Goal: Task Accomplishment & Management: Use online tool/utility

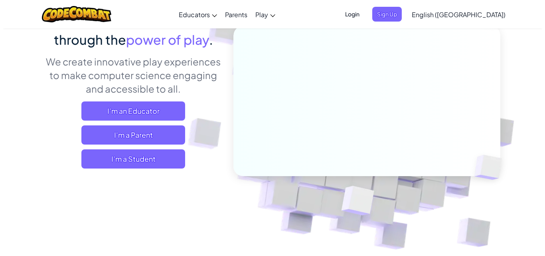
scroll to position [40, 0]
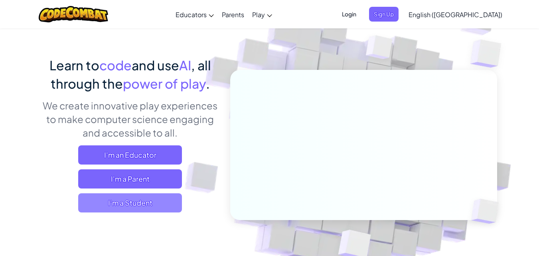
click at [132, 200] on span "I'm a Student" at bounding box center [130, 202] width 104 height 19
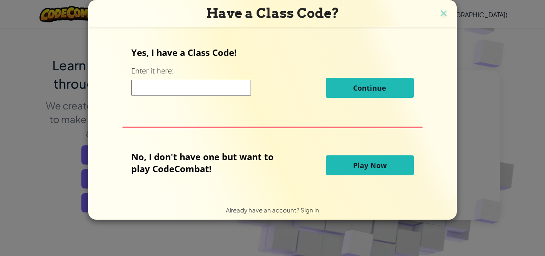
click at [390, 165] on button "Play Now" at bounding box center [370, 165] width 88 height 20
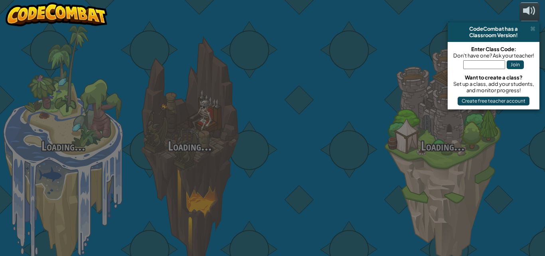
click at [390, 166] on div "Loading... Loading... Loading... Loading... Loading... Loading... Loading..." at bounding box center [272, 128] width 545 height 256
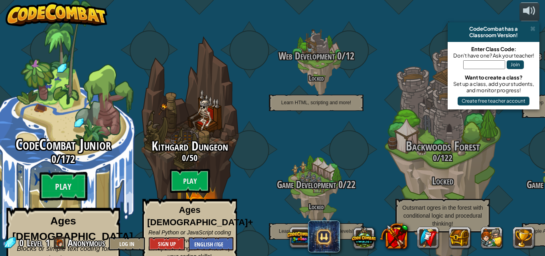
click at [52, 134] on span "CodeCombat Junior" at bounding box center [63, 144] width 95 height 21
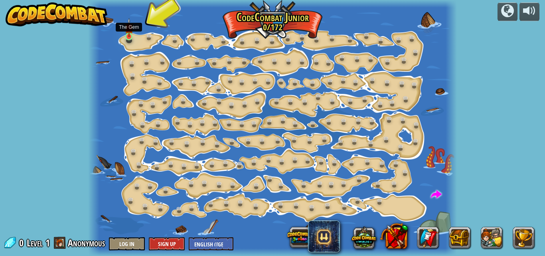
click at [132, 35] on img at bounding box center [129, 28] width 8 height 20
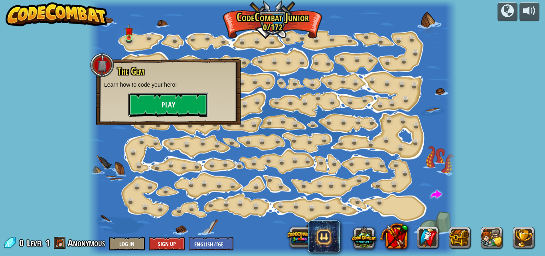
click at [152, 108] on button "Play" at bounding box center [168, 105] width 80 height 24
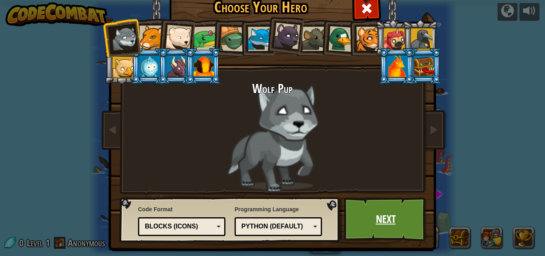
click at [394, 214] on link "Next" at bounding box center [385, 219] width 83 height 44
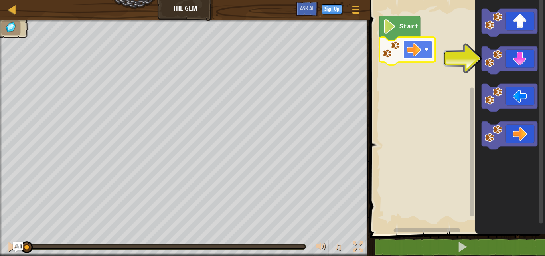
click at [422, 48] on rect "Blockly Workspace" at bounding box center [417, 49] width 29 height 18
click at [422, 47] on rect "Blockly Workspace" at bounding box center [417, 49] width 29 height 18
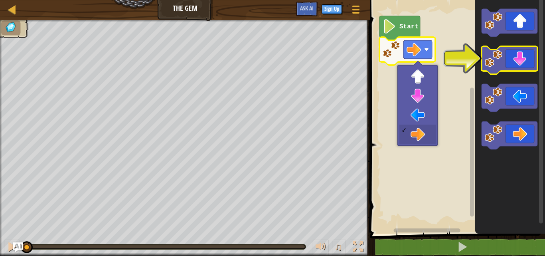
click at [507, 60] on icon "Blockly Workspace" at bounding box center [509, 60] width 56 height 28
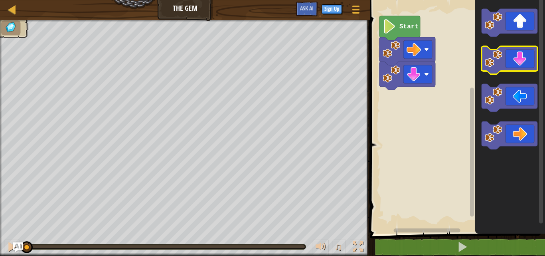
click at [526, 60] on icon "Blockly Workspace" at bounding box center [509, 60] width 56 height 28
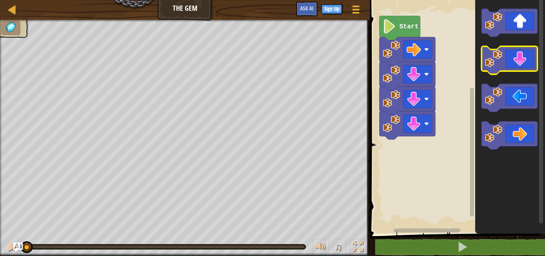
click at [526, 60] on icon "Blockly Workspace" at bounding box center [509, 60] width 56 height 28
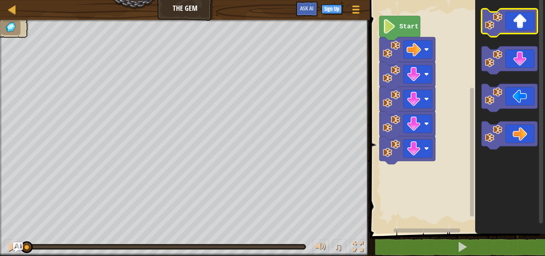
click at [526, 24] on icon "Blockly Workspace" at bounding box center [509, 23] width 56 height 28
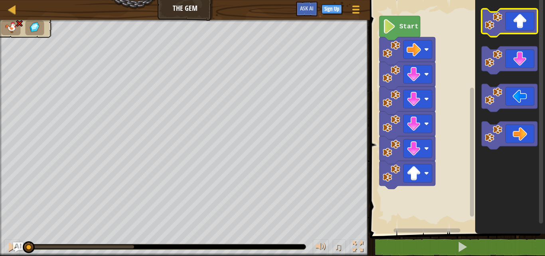
click at [526, 24] on icon "Blockly Workspace" at bounding box center [509, 23] width 56 height 28
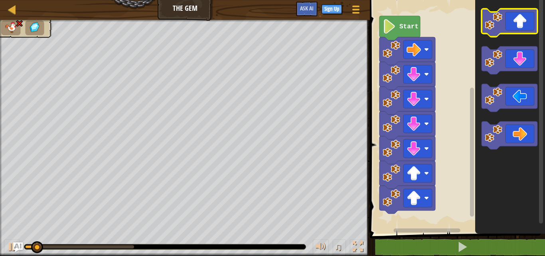
click at [526, 24] on icon "Blockly Workspace" at bounding box center [509, 23] width 56 height 28
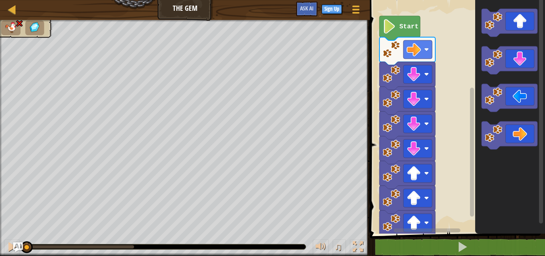
click at [2, 204] on div "♫ Wolf Pup" at bounding box center [272, 138] width 545 height 236
click at [416, 74] on image "Blockly Workspace" at bounding box center [413, 74] width 14 height 14
click at [421, 94] on image "Blockly Workspace" at bounding box center [413, 99] width 14 height 14
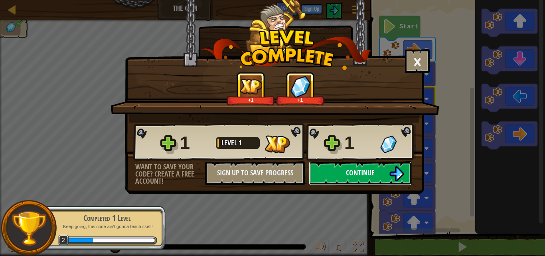
click at [363, 163] on button "Continue" at bounding box center [360, 173] width 103 height 24
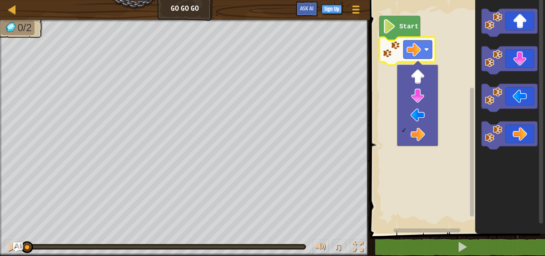
click at [420, 163] on rect "Blockly Workspace" at bounding box center [455, 114] width 177 height 237
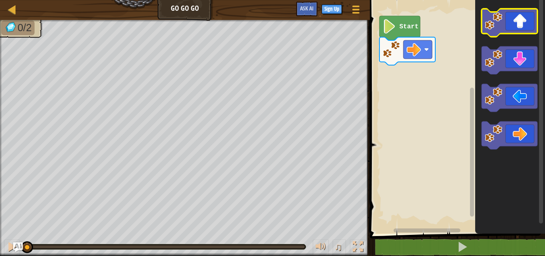
click at [527, 22] on icon "Blockly Workspace" at bounding box center [509, 23] width 56 height 28
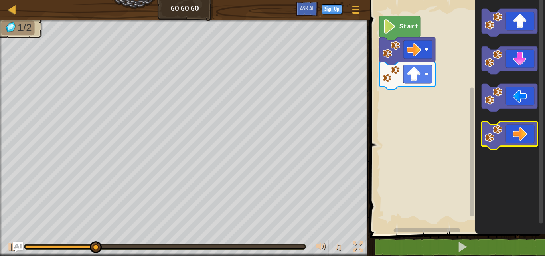
click at [519, 137] on icon "Blockly Workspace" at bounding box center [509, 135] width 56 height 28
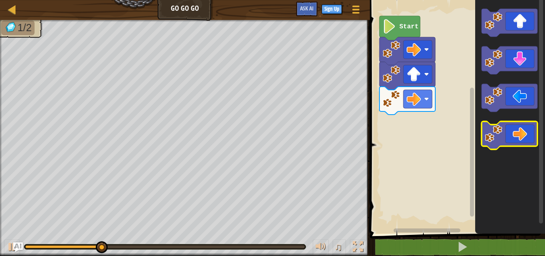
click at [519, 137] on icon "Blockly Workspace" at bounding box center [509, 135] width 56 height 28
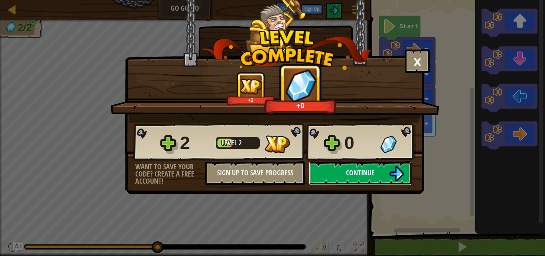
click at [383, 170] on button "Continue" at bounding box center [360, 173] width 103 height 24
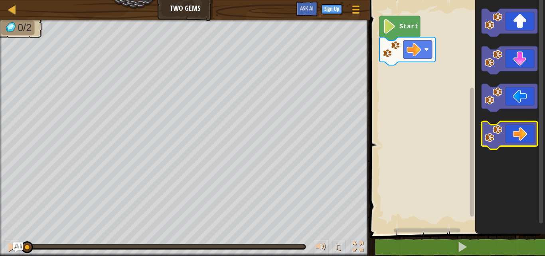
click at [521, 130] on icon "Blockly Workspace" at bounding box center [509, 135] width 56 height 28
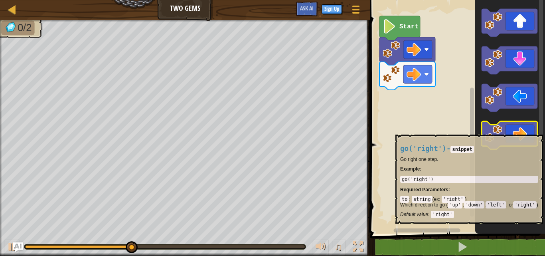
click at [521, 130] on icon "Blockly Workspace" at bounding box center [509, 135] width 56 height 28
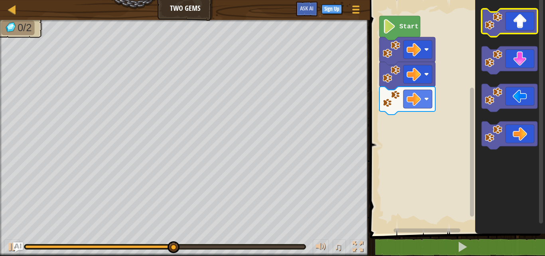
click at [517, 24] on icon "Blockly Workspace" at bounding box center [509, 23] width 56 height 28
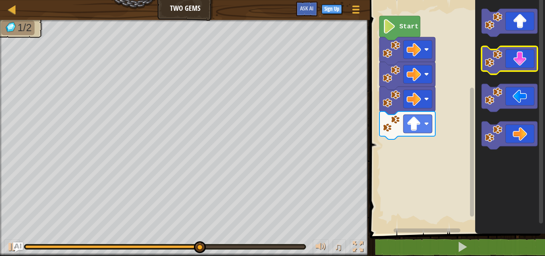
click at [516, 63] on icon "Blockly Workspace" at bounding box center [509, 60] width 56 height 28
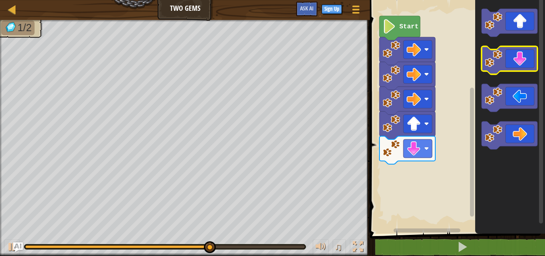
click at [516, 63] on icon "Blockly Workspace" at bounding box center [509, 60] width 56 height 28
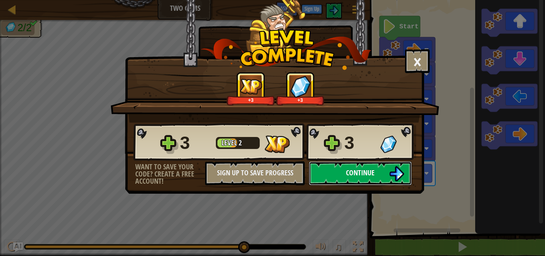
click at [386, 172] on button "Continue" at bounding box center [360, 173] width 103 height 24
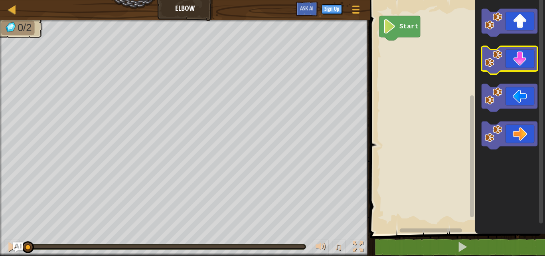
click at [527, 60] on icon "Blockly Workspace" at bounding box center [509, 60] width 56 height 28
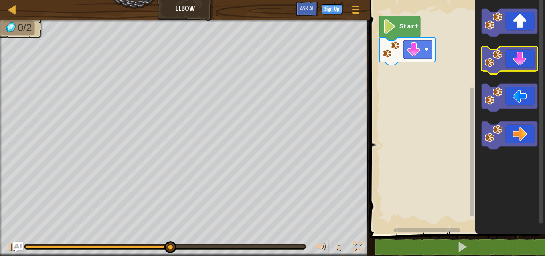
click at [521, 60] on icon "Blockly Workspace" at bounding box center [509, 60] width 56 height 28
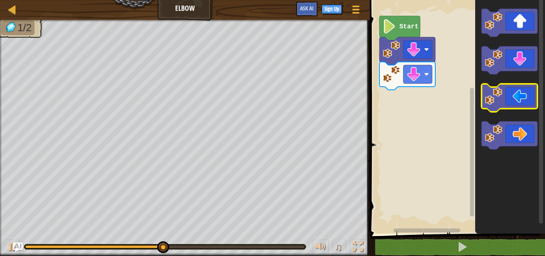
click at [523, 95] on icon "Blockly Workspace" at bounding box center [509, 98] width 56 height 28
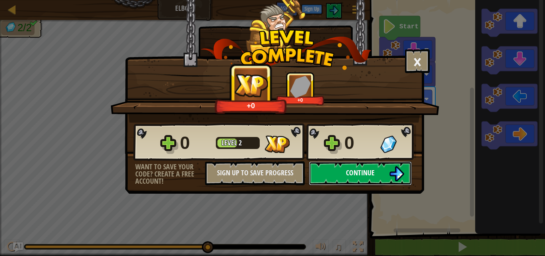
click at [348, 172] on span "Continue" at bounding box center [360, 173] width 29 height 10
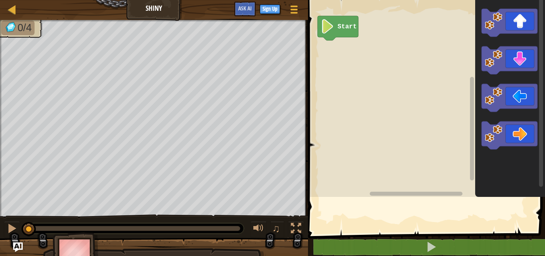
click at [458, 123] on rect "Blockly Workspace" at bounding box center [425, 96] width 239 height 201
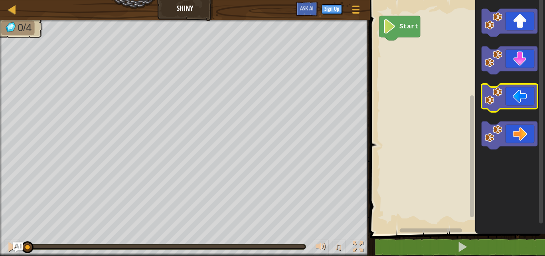
click at [517, 97] on icon "Blockly Workspace" at bounding box center [509, 98] width 56 height 28
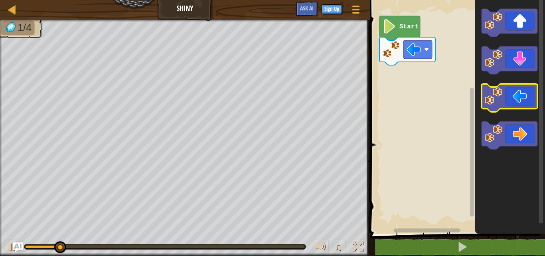
click at [517, 96] on icon "Blockly Workspace" at bounding box center [509, 98] width 56 height 28
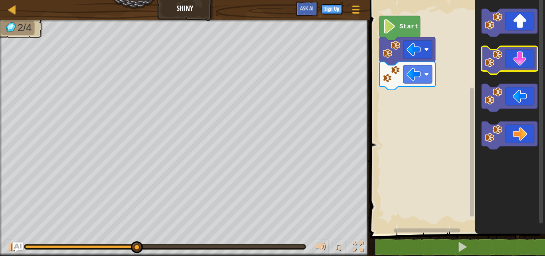
click at [518, 62] on icon "Blockly Workspace" at bounding box center [509, 60] width 56 height 28
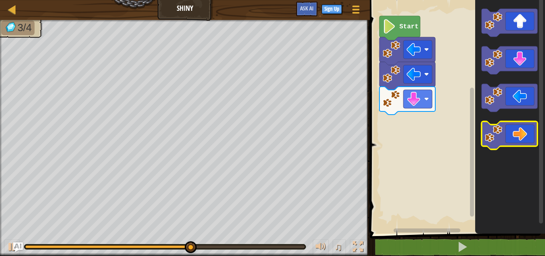
click at [528, 137] on icon "Blockly Workspace" at bounding box center [509, 135] width 56 height 28
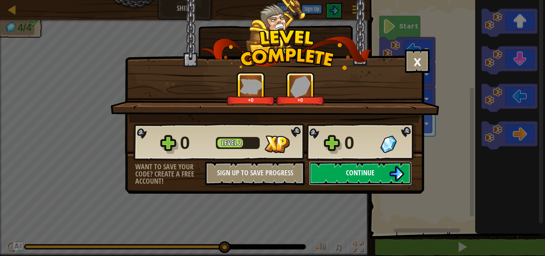
click at [353, 168] on button "Continue" at bounding box center [360, 173] width 103 height 24
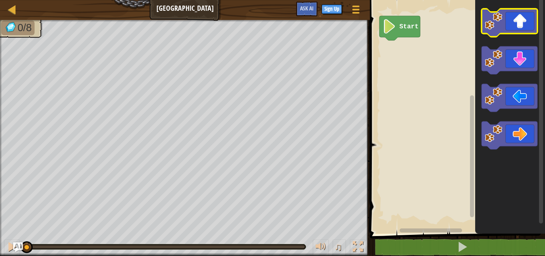
click at [530, 22] on icon "Blockly Workspace" at bounding box center [509, 23] width 56 height 28
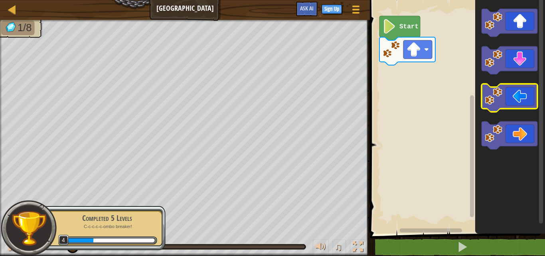
click at [514, 93] on icon "Blockly Workspace" at bounding box center [509, 98] width 56 height 28
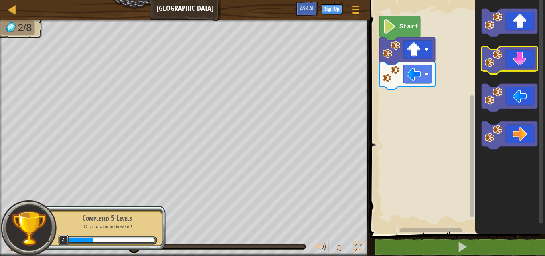
click at [515, 64] on icon "Blockly Workspace" at bounding box center [509, 60] width 56 height 28
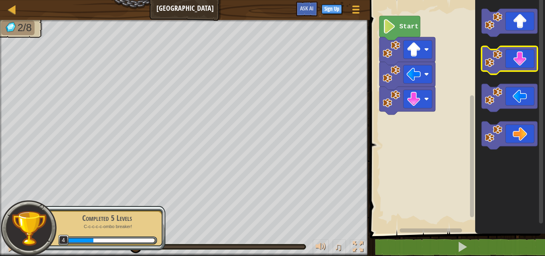
click at [515, 64] on icon "Blockly Workspace" at bounding box center [509, 60] width 56 height 28
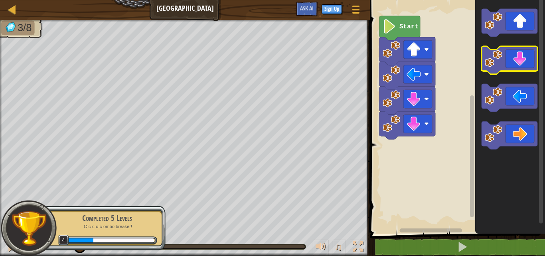
click at [515, 64] on icon "Blockly Workspace" at bounding box center [509, 60] width 56 height 28
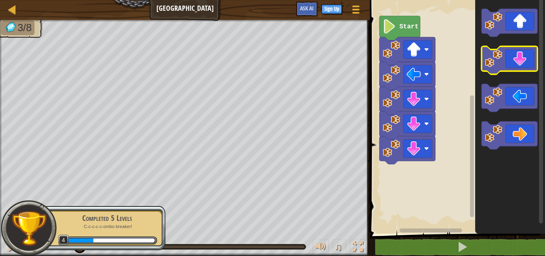
click at [515, 64] on icon "Blockly Workspace" at bounding box center [509, 60] width 56 height 28
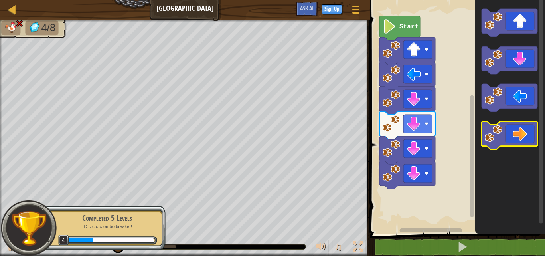
click at [516, 143] on icon "Blockly Workspace" at bounding box center [509, 135] width 56 height 28
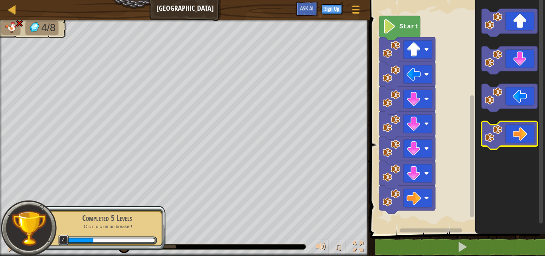
click at [516, 142] on icon "Blockly Workspace" at bounding box center [509, 135] width 56 height 28
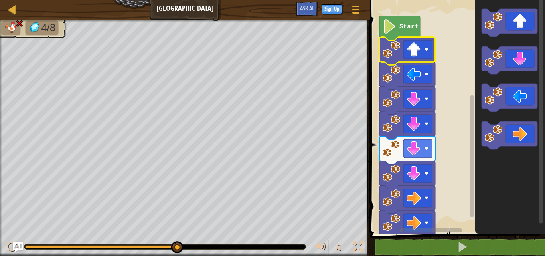
click at [416, 59] on icon "Blockly Workspace" at bounding box center [407, 51] width 56 height 28
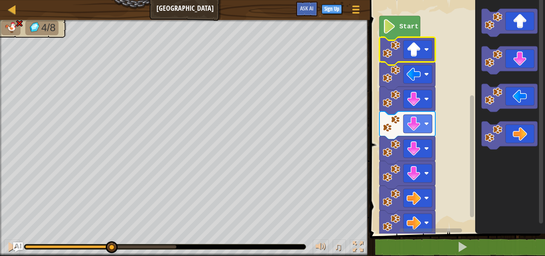
click at [111, 218] on div "4/8 ♫ Wolf Pup" at bounding box center [272, 138] width 545 height 236
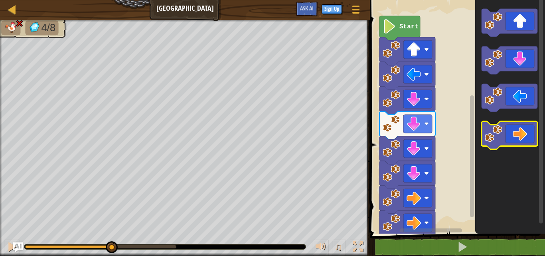
click at [516, 134] on icon "Blockly Workspace" at bounding box center [509, 135] width 56 height 28
click at [106, 225] on div "4/8 ♫ Wolf Pup" at bounding box center [272, 138] width 545 height 236
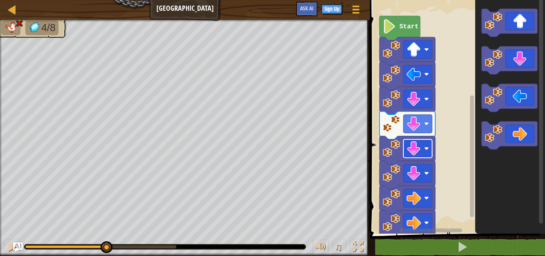
click at [426, 149] on image "Blockly Workspace" at bounding box center [426, 148] width 5 height 5
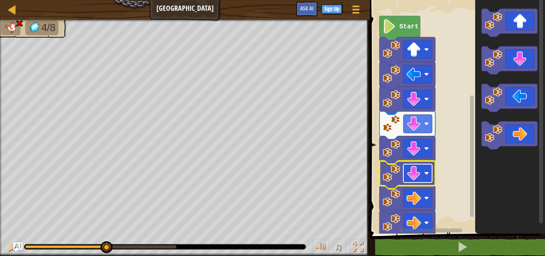
click at [426, 170] on rect "Blockly Workspace" at bounding box center [417, 173] width 29 height 18
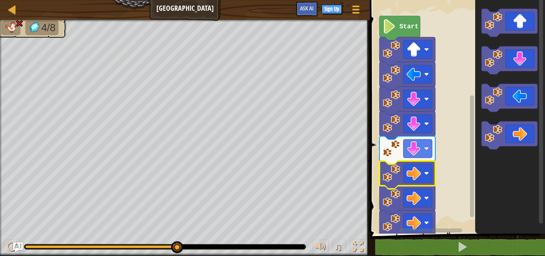
drag, startPoint x: 75, startPoint y: 253, endPoint x: 82, endPoint y: 245, distance: 11.0
click at [75, 252] on div "♫" at bounding box center [185, 245] width 370 height 24
click at [82, 244] on div at bounding box center [165, 247] width 282 height 6
click at [83, 239] on div "♫" at bounding box center [185, 245] width 370 height 24
drag, startPoint x: 140, startPoint y: 242, endPoint x: 182, endPoint y: 249, distance: 43.0
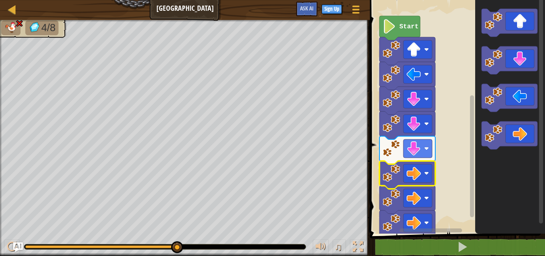
click at [67, 233] on div "♫" at bounding box center [185, 245] width 370 height 24
click at [73, 231] on div "4/8 ♫ Wolf Pup" at bounding box center [272, 138] width 545 height 236
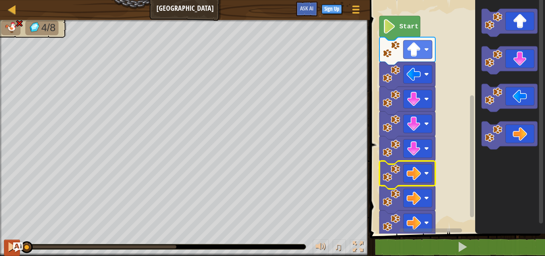
drag, startPoint x: 177, startPoint y: 245, endPoint x: 6, endPoint y: 243, distance: 171.5
click at [6, 243] on div "♫" at bounding box center [185, 245] width 370 height 24
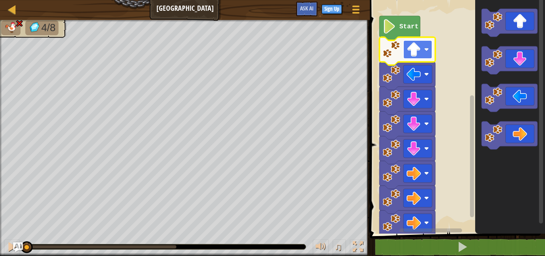
click at [412, 47] on image "Blockly Workspace" at bounding box center [413, 49] width 14 height 14
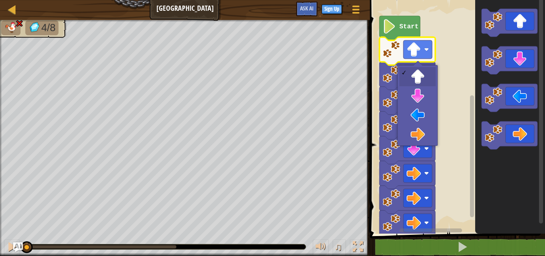
click at [448, 61] on rect "Blockly Workspace" at bounding box center [455, 114] width 177 height 237
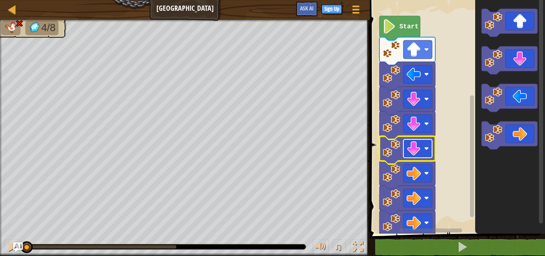
click at [428, 148] on image "Blockly Workspace" at bounding box center [426, 148] width 5 height 5
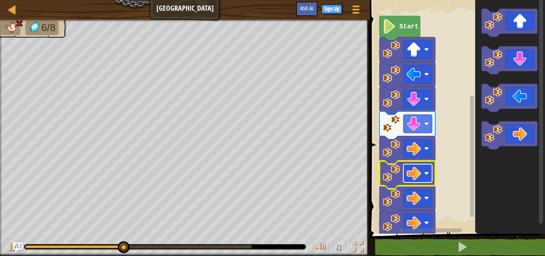
click at [423, 173] on rect "Blockly Workspace" at bounding box center [417, 173] width 29 height 18
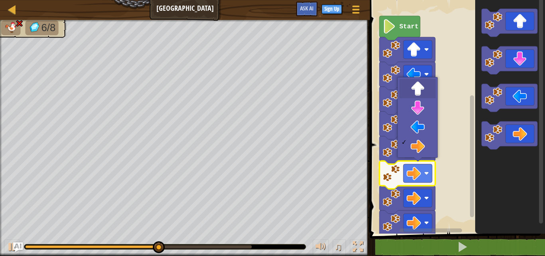
drag, startPoint x: 422, startPoint y: 88, endPoint x: 423, endPoint y: 110, distance: 22.0
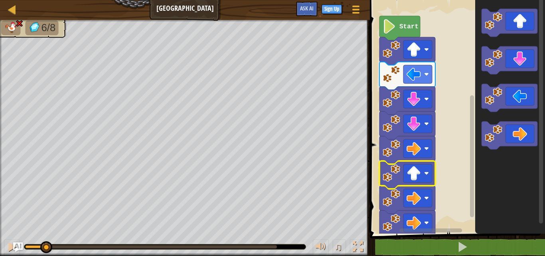
click at [3, 191] on div "6/8 ♫ Wolf Pup" at bounding box center [272, 138] width 545 height 236
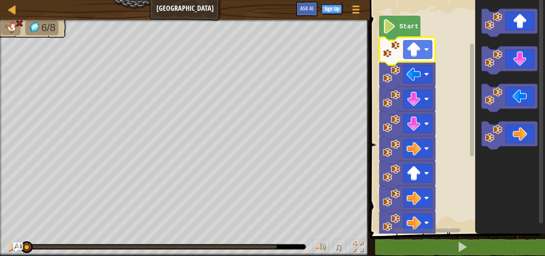
click at [426, 45] on rect "Blockly Workspace" at bounding box center [417, 49] width 29 height 18
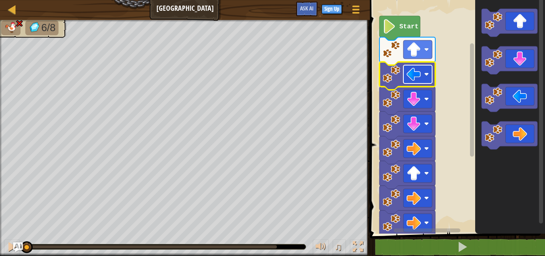
click at [427, 72] on image "Blockly Workspace" at bounding box center [426, 74] width 5 height 5
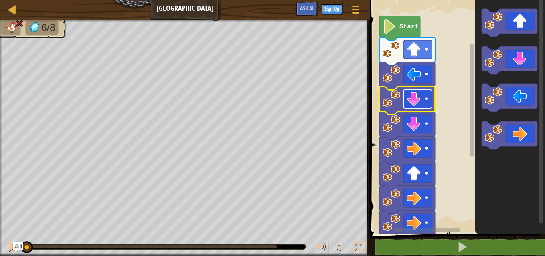
click at [428, 95] on rect "Blockly Workspace" at bounding box center [417, 99] width 29 height 18
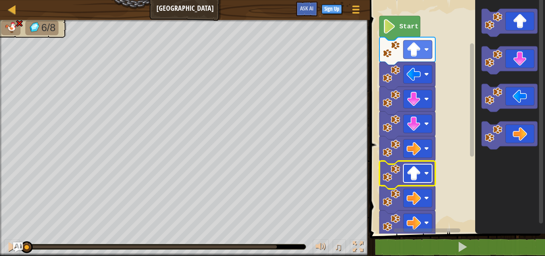
click at [427, 172] on image "Blockly Workspace" at bounding box center [426, 173] width 5 height 5
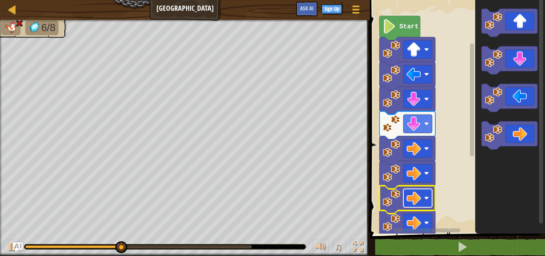
click at [428, 195] on rect "Blockly Workspace" at bounding box center [417, 198] width 29 height 18
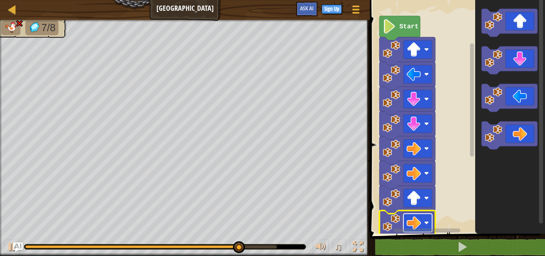
click at [424, 220] on rect "Blockly Workspace" at bounding box center [417, 222] width 29 height 18
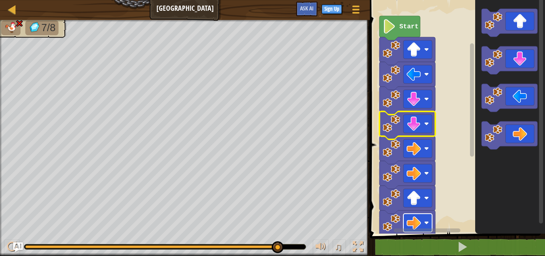
click at [425, 219] on rect "Blockly Workspace" at bounding box center [417, 222] width 29 height 18
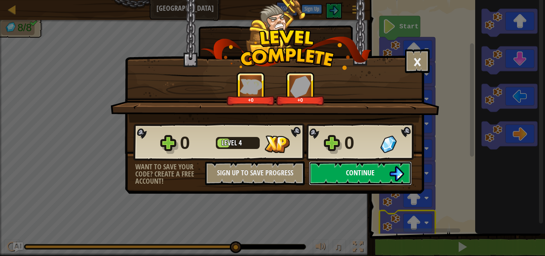
click at [352, 171] on span "Continue" at bounding box center [360, 173] width 29 height 10
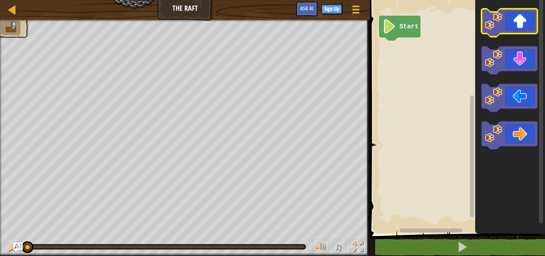
click at [530, 18] on icon "Blockly Workspace" at bounding box center [509, 23] width 56 height 28
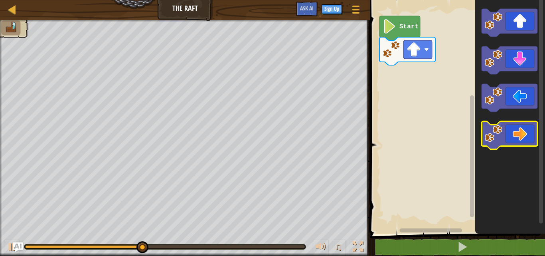
click at [523, 128] on icon "Blockly Workspace" at bounding box center [509, 135] width 56 height 28
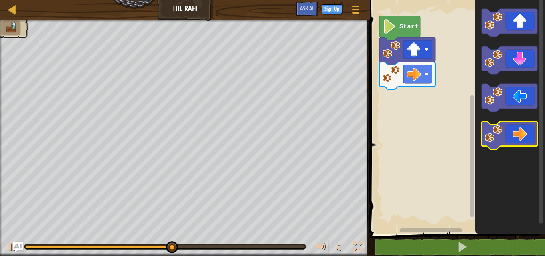
click at [513, 129] on icon "Blockly Workspace" at bounding box center [509, 135] width 56 height 28
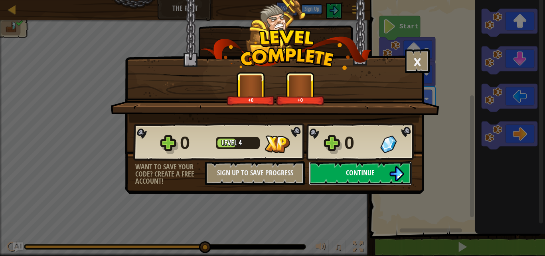
click at [356, 167] on button "Continue" at bounding box center [360, 173] width 103 height 24
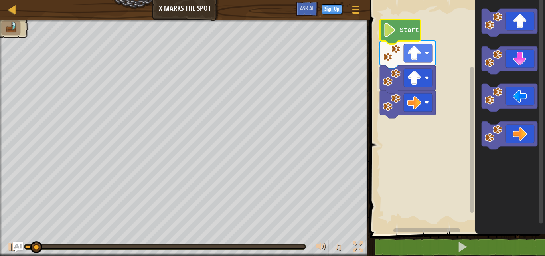
click at [406, 32] on text "Start" at bounding box center [409, 30] width 19 height 7
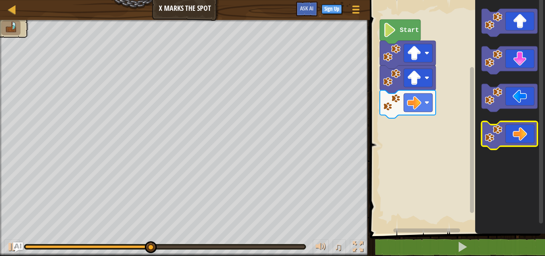
click at [514, 136] on icon "Blockly Workspace" at bounding box center [509, 135] width 56 height 28
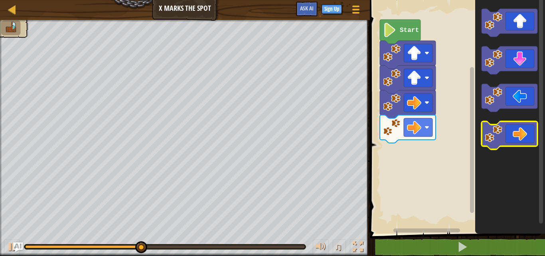
click at [527, 134] on icon "Blockly Workspace" at bounding box center [509, 135] width 56 height 28
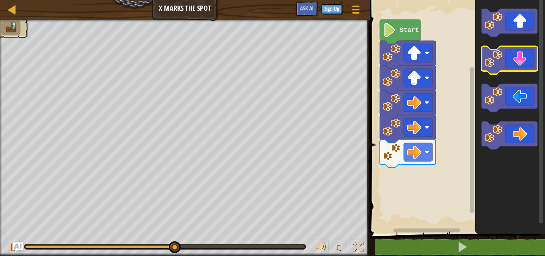
click at [515, 63] on icon "Blockly Workspace" at bounding box center [509, 60] width 56 height 28
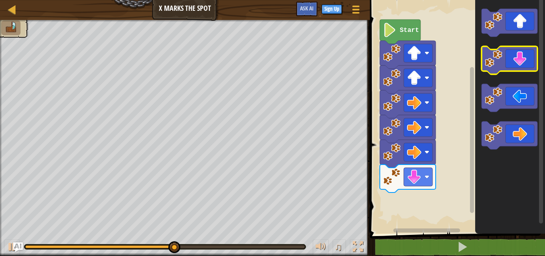
click at [514, 64] on icon "Blockly Workspace" at bounding box center [509, 60] width 56 height 28
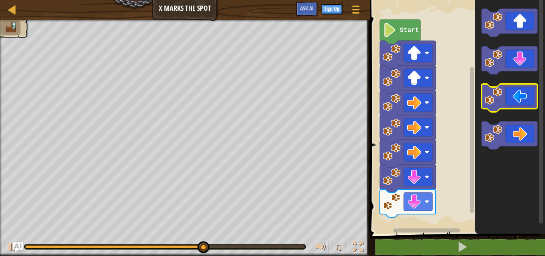
click at [517, 102] on icon "Blockly Workspace" at bounding box center [509, 98] width 56 height 28
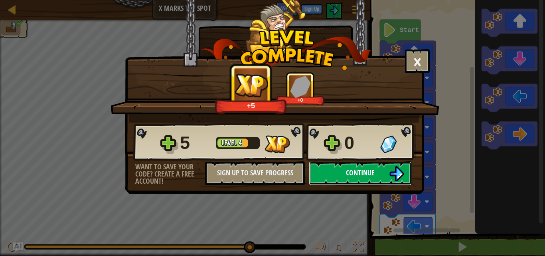
click at [367, 165] on button "Continue" at bounding box center [360, 173] width 103 height 24
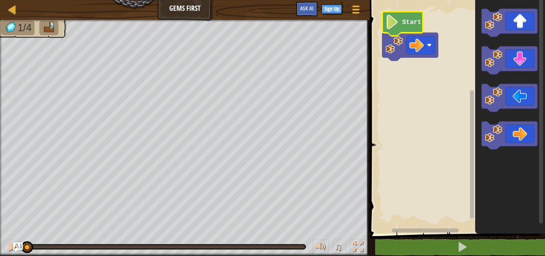
click at [404, 21] on text "Start" at bounding box center [411, 22] width 19 height 7
click at [406, 32] on icon "Blockly Workspace" at bounding box center [402, 24] width 41 height 24
click at [403, 113] on rect "Blockly Workspace" at bounding box center [455, 114] width 177 height 237
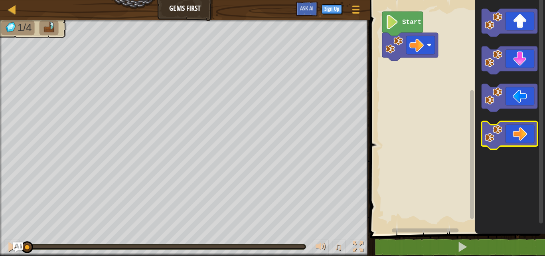
click at [517, 136] on icon "Blockly Workspace" at bounding box center [509, 135] width 56 height 28
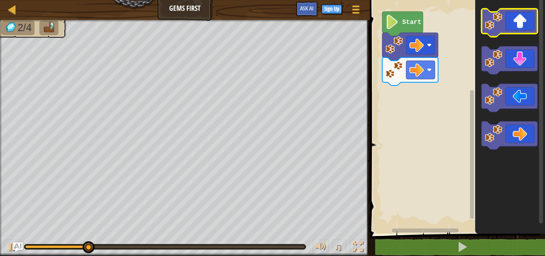
click at [519, 33] on icon "Blockly Workspace" at bounding box center [509, 23] width 56 height 28
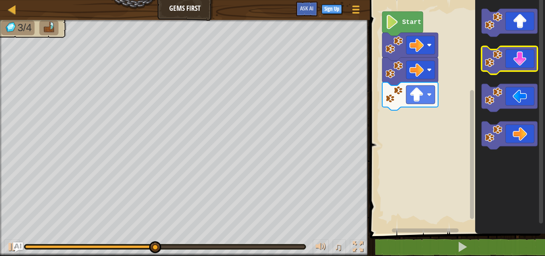
click at [513, 61] on icon "Blockly Workspace" at bounding box center [509, 60] width 56 height 28
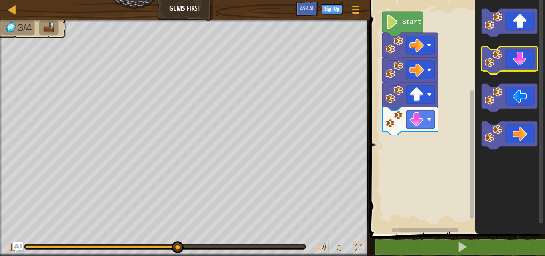
click at [513, 63] on icon "Blockly Workspace" at bounding box center [509, 60] width 56 height 28
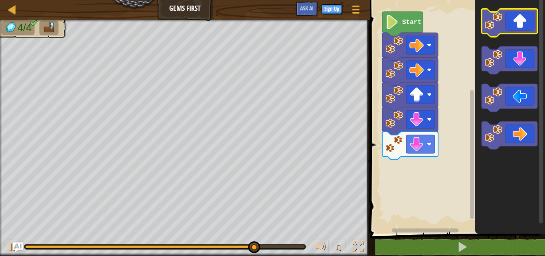
click at [525, 25] on icon "Blockly Workspace" at bounding box center [509, 23] width 56 height 28
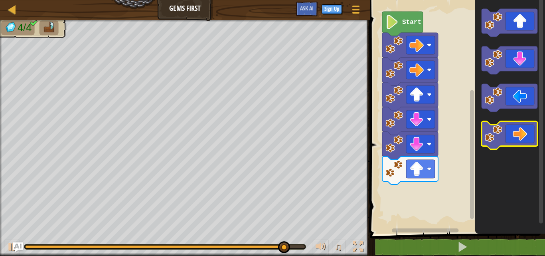
click at [513, 133] on icon "Blockly Workspace" at bounding box center [509, 135] width 56 height 28
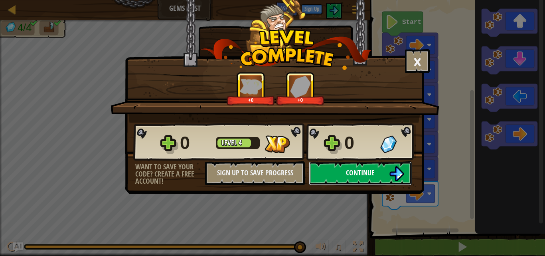
click at [344, 170] on button "Continue" at bounding box center [360, 173] width 103 height 24
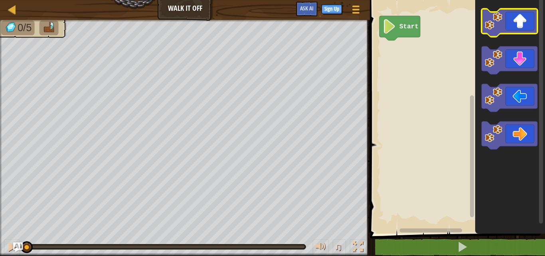
click at [522, 24] on icon "Blockly Workspace" at bounding box center [509, 23] width 56 height 28
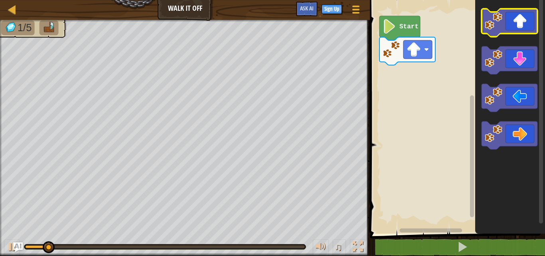
click at [522, 24] on icon "Blockly Workspace" at bounding box center [509, 23] width 56 height 28
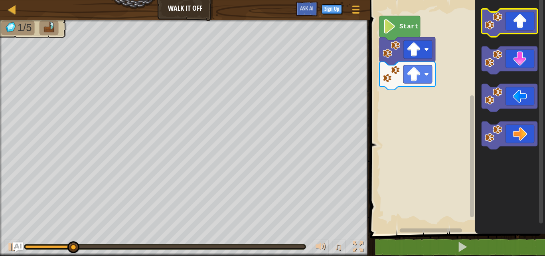
click at [522, 25] on icon "Blockly Workspace" at bounding box center [509, 23] width 56 height 28
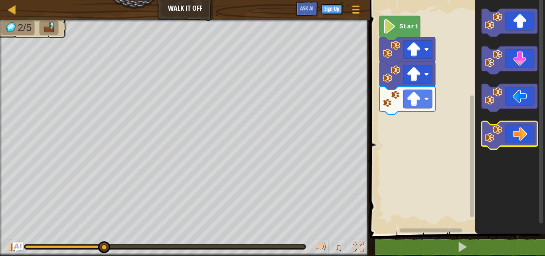
click at [519, 129] on icon "Blockly Workspace" at bounding box center [509, 135] width 56 height 28
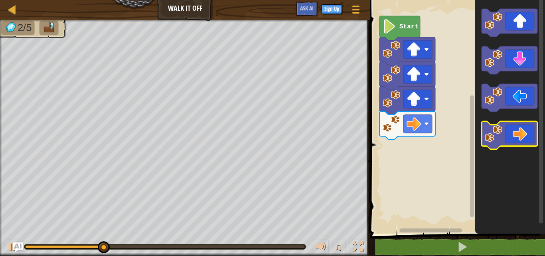
click at [519, 129] on icon "Blockly Workspace" at bounding box center [509, 135] width 56 height 28
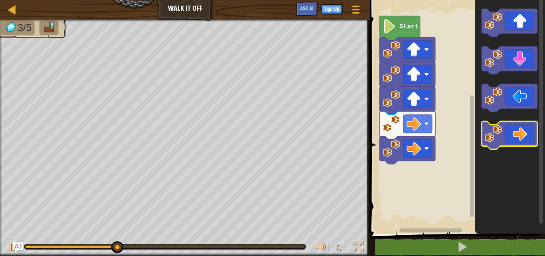
click at [519, 129] on icon "Blockly Workspace" at bounding box center [509, 135] width 56 height 28
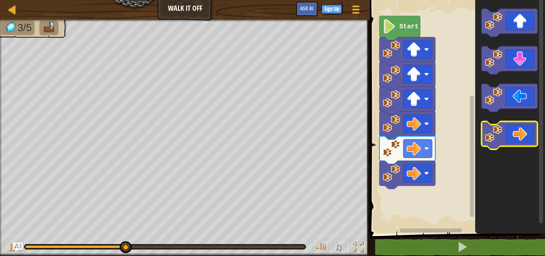
click at [519, 129] on icon "Blockly Workspace" at bounding box center [509, 135] width 56 height 28
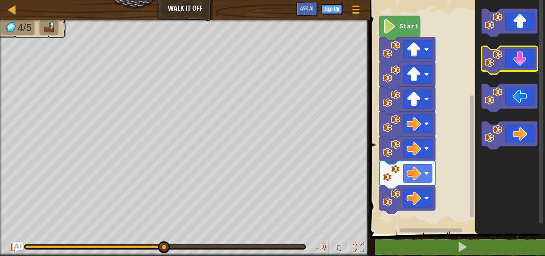
click at [525, 61] on icon "Blockly Workspace" at bounding box center [509, 60] width 56 height 28
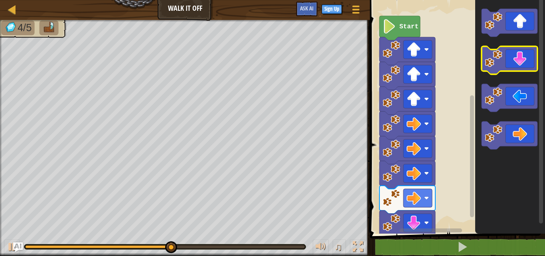
click at [525, 61] on icon "Blockly Workspace" at bounding box center [509, 60] width 56 height 28
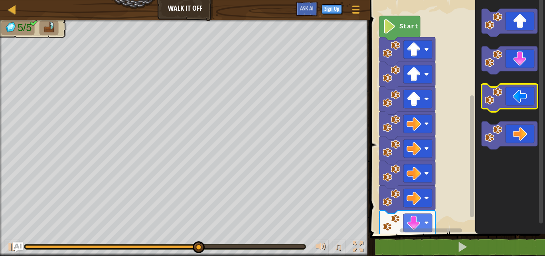
click at [513, 103] on icon "Blockly Workspace" at bounding box center [509, 98] width 56 height 28
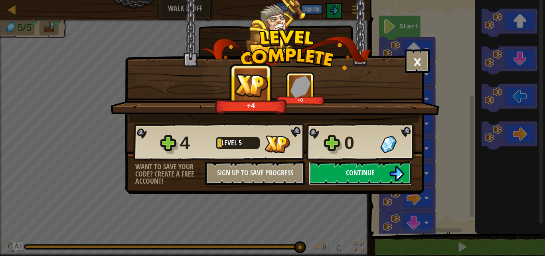
click at [353, 169] on span "Continue" at bounding box center [360, 173] width 29 height 10
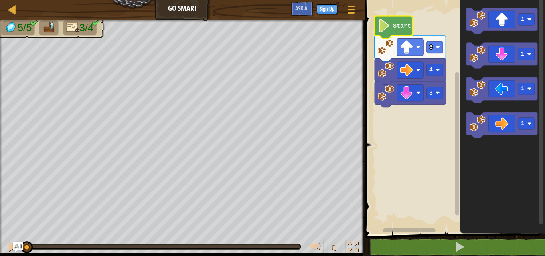
click at [406, 19] on icon "Blockly Workspace" at bounding box center [393, 27] width 37 height 23
click at [404, 26] on text "Start" at bounding box center [402, 26] width 18 height 6
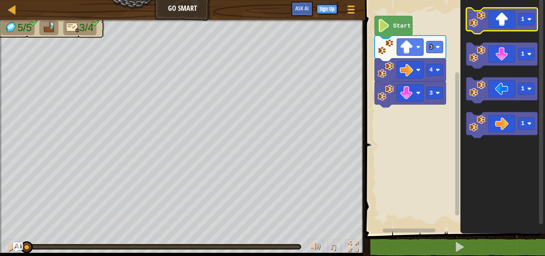
click at [507, 21] on icon "Blockly Workspace" at bounding box center [501, 21] width 71 height 26
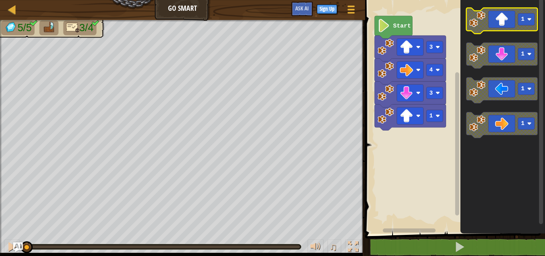
click at [507, 21] on icon "Blockly Workspace" at bounding box center [501, 21] width 71 height 26
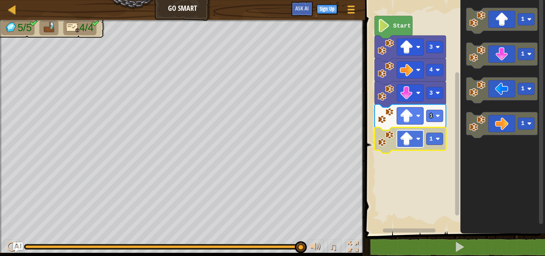
click at [417, 138] on image "Blockly Workspace" at bounding box center [418, 138] width 4 height 4
click at [392, 18] on icon "Blockly Workspace" at bounding box center [393, 27] width 37 height 23
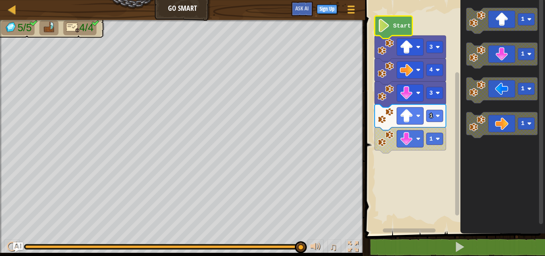
click at [392, 23] on icon "Blockly Workspace" at bounding box center [393, 27] width 37 height 23
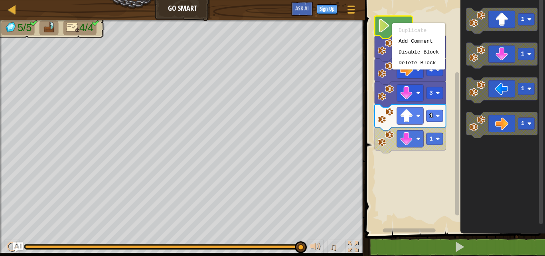
click at [391, 25] on icon "Blockly Workspace" at bounding box center [393, 27] width 37 height 23
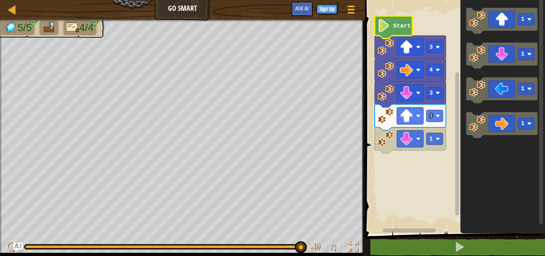
click at [391, 25] on icon "Blockly Workspace" at bounding box center [393, 27] width 37 height 23
click at [504, 58] on icon "Blockly Workspace" at bounding box center [501, 56] width 71 height 26
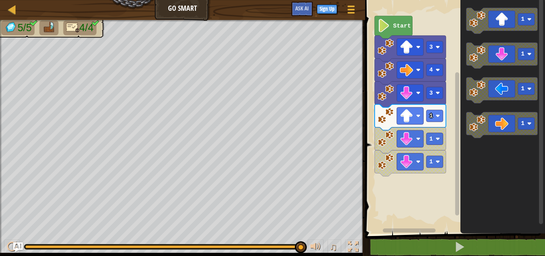
click at [478, 156] on icon "Blockly Workspace" at bounding box center [502, 114] width 85 height 237
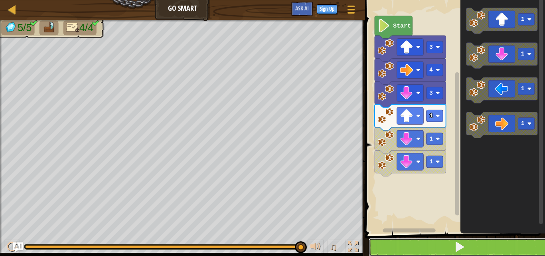
click at [449, 246] on button at bounding box center [460, 247] width 182 height 18
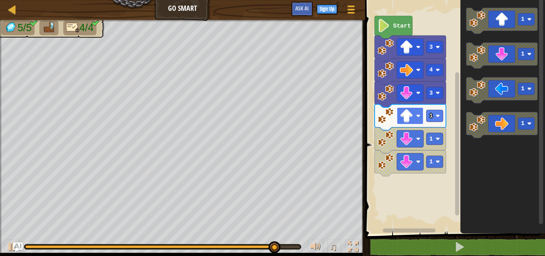
click at [416, 112] on rect "Blockly Workspace" at bounding box center [409, 115] width 27 height 17
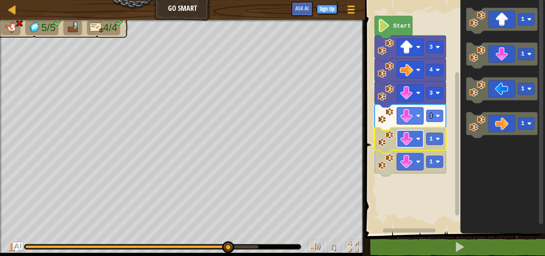
click at [417, 138] on image "Blockly Workspace" at bounding box center [418, 138] width 4 height 4
click at [418, 139] on image "Blockly Workspace" at bounding box center [418, 138] width 4 height 4
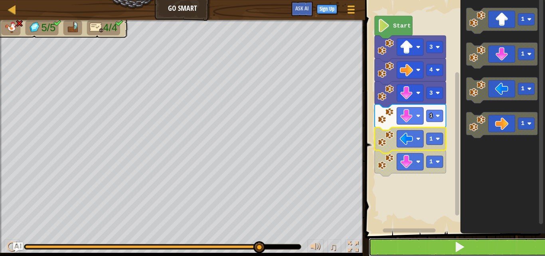
click at [405, 246] on button at bounding box center [460, 247] width 182 height 18
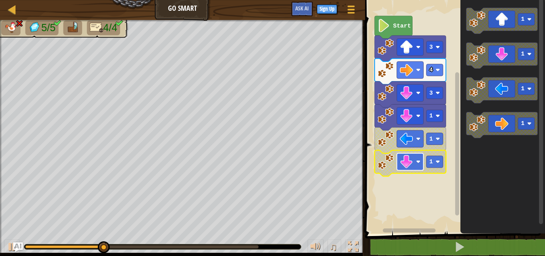
click at [418, 158] on rect "Blockly Workspace" at bounding box center [409, 161] width 27 height 17
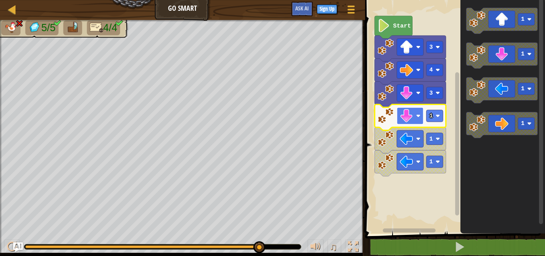
click at [419, 117] on image "Blockly Workspace" at bounding box center [418, 116] width 4 height 4
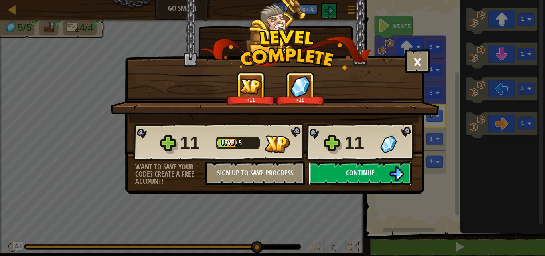
click at [389, 175] on img at bounding box center [396, 173] width 15 height 15
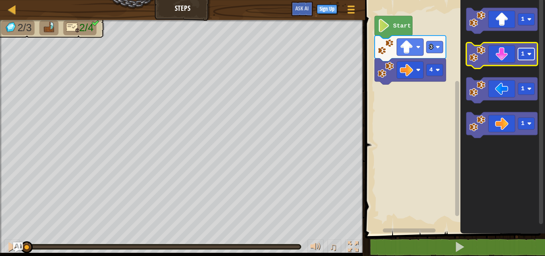
click at [522, 53] on text "1" at bounding box center [523, 54] width 4 height 6
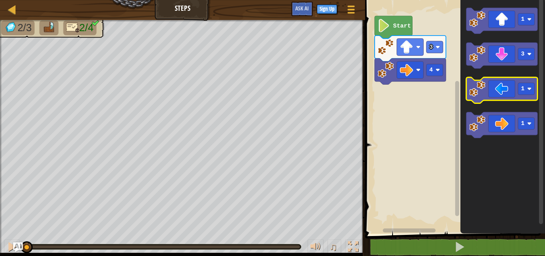
click at [505, 95] on icon "Blockly Workspace" at bounding box center [501, 90] width 71 height 26
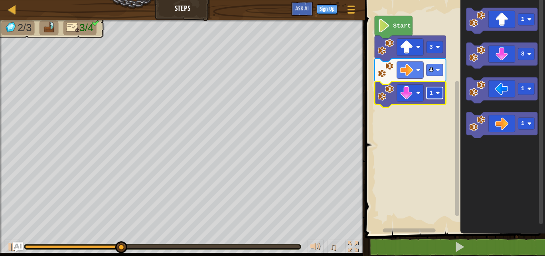
click at [432, 92] on text "1" at bounding box center [431, 93] width 4 height 6
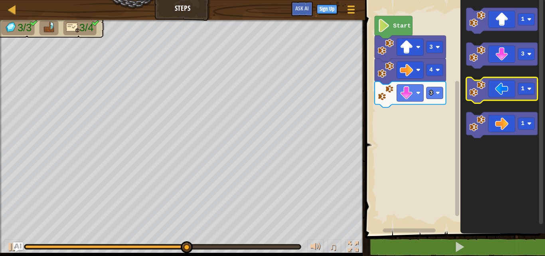
click at [506, 91] on icon "Blockly Workspace" at bounding box center [501, 90] width 71 height 26
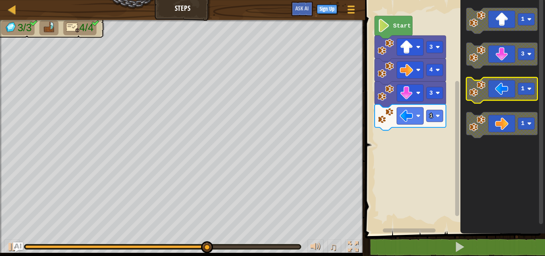
click at [503, 95] on icon "Blockly Workspace" at bounding box center [501, 90] width 71 height 26
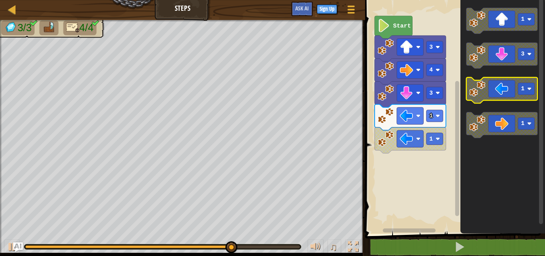
click at [503, 95] on icon "Blockly Workspace" at bounding box center [501, 90] width 71 height 26
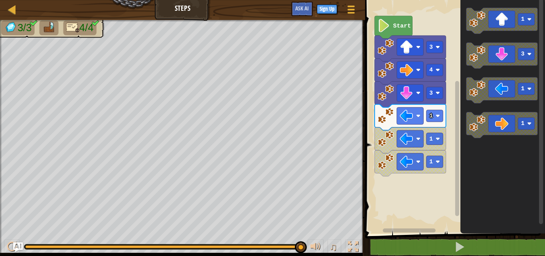
click at [248, 241] on div "♫" at bounding box center [182, 245] width 365 height 24
click at [416, 139] on rect "Blockly Workspace" at bounding box center [409, 138] width 27 height 17
click at [414, 150] on g "1 1" at bounding box center [410, 151] width 71 height 49
click at [412, 162] on image "Blockly Workspace" at bounding box center [406, 161] width 13 height 13
drag, startPoint x: 299, startPoint y: 239, endPoint x: 244, endPoint y: 238, distance: 55.1
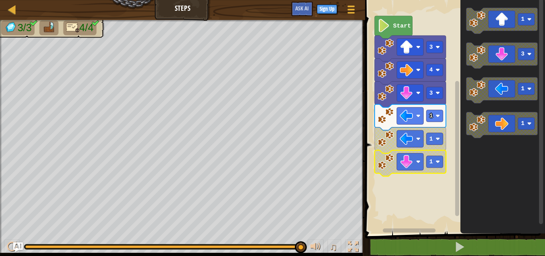
click at [246, 238] on div "♫" at bounding box center [182, 245] width 365 height 24
drag, startPoint x: 238, startPoint y: 234, endPoint x: 219, endPoint y: 234, distance: 18.3
click at [229, 233] on div "♫" at bounding box center [182, 245] width 365 height 24
drag, startPoint x: 219, startPoint y: 243, endPoint x: 210, endPoint y: 241, distance: 9.9
click at [210, 241] on div "♫" at bounding box center [182, 245] width 365 height 24
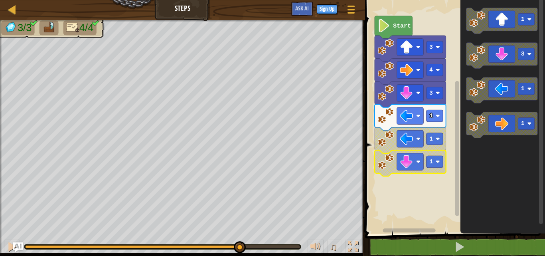
drag, startPoint x: 296, startPoint y: 243, endPoint x: 237, endPoint y: 244, distance: 59.0
click at [238, 244] on div at bounding box center [240, 247] width 12 height 12
drag, startPoint x: 237, startPoint y: 244, endPoint x: 185, endPoint y: 236, distance: 52.1
click at [185, 236] on div "♫" at bounding box center [182, 245] width 365 height 24
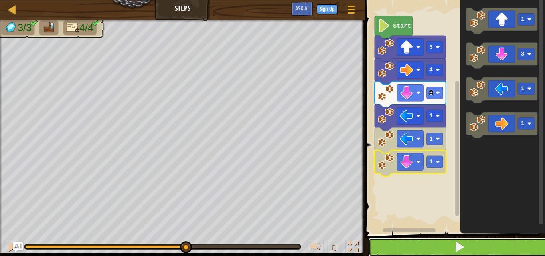
click at [490, 243] on button at bounding box center [460, 247] width 182 height 18
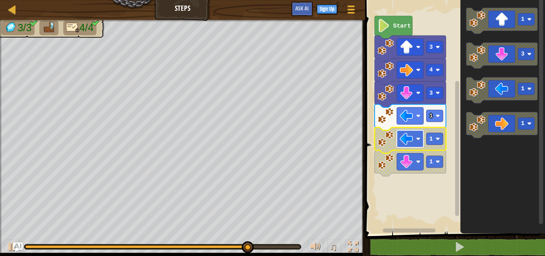
click at [411, 138] on image "Blockly Workspace" at bounding box center [406, 138] width 13 height 13
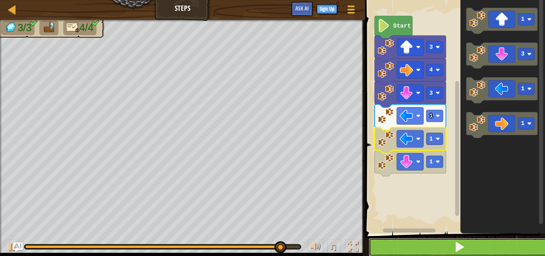
click at [412, 241] on button at bounding box center [460, 247] width 182 height 18
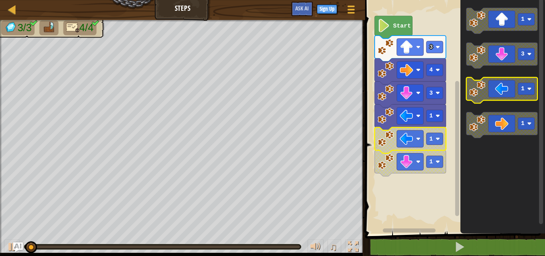
click at [501, 93] on icon "Blockly Workspace" at bounding box center [501, 90] width 71 height 26
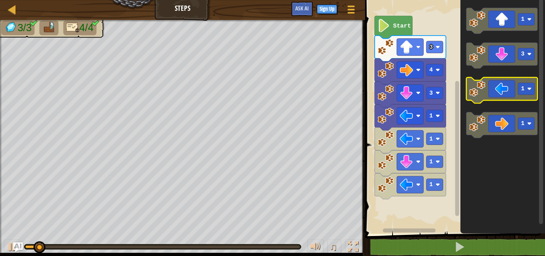
click at [501, 92] on icon "Blockly Workspace" at bounding box center [501, 90] width 71 height 26
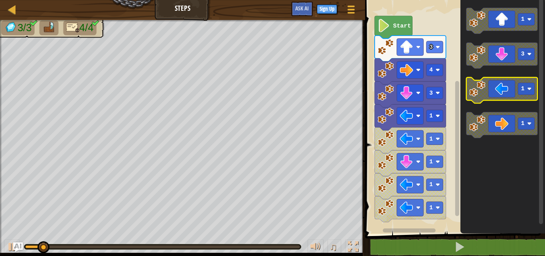
click at [501, 92] on icon "Blockly Workspace" at bounding box center [501, 90] width 71 height 26
click at [501, 93] on icon "Blockly Workspace" at bounding box center [501, 90] width 71 height 26
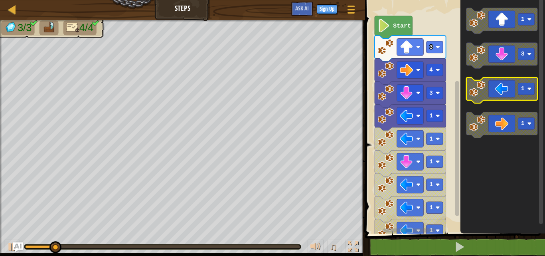
click at [501, 93] on icon "Blockly Workspace" at bounding box center [501, 90] width 71 height 26
click at [501, 92] on icon "Blockly Workspace" at bounding box center [501, 90] width 71 height 26
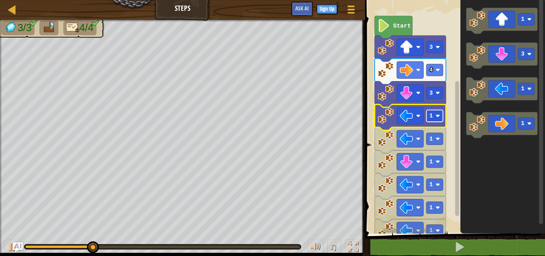
click at [430, 114] on text "1" at bounding box center [431, 115] width 4 height 6
